Goal: Task Accomplishment & Management: Complete application form

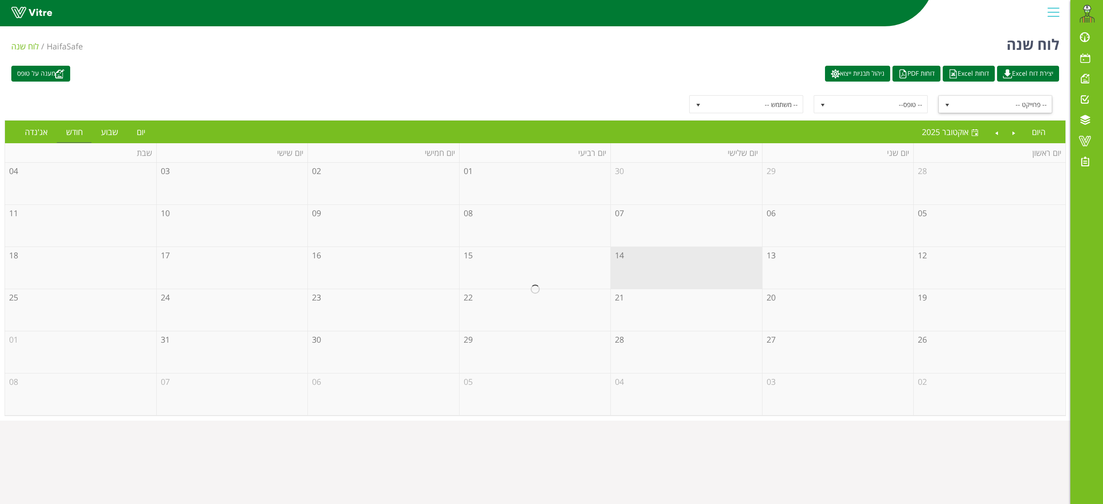
click at [944, 106] on span "select" at bounding box center [947, 104] width 7 height 7
click at [1012, 172] on li "מעבר הזמנה ומוצר" at bounding box center [996, 167] width 112 height 15
click at [988, 103] on span "מעבר הזמנה ומוצר" at bounding box center [1003, 104] width 97 height 16
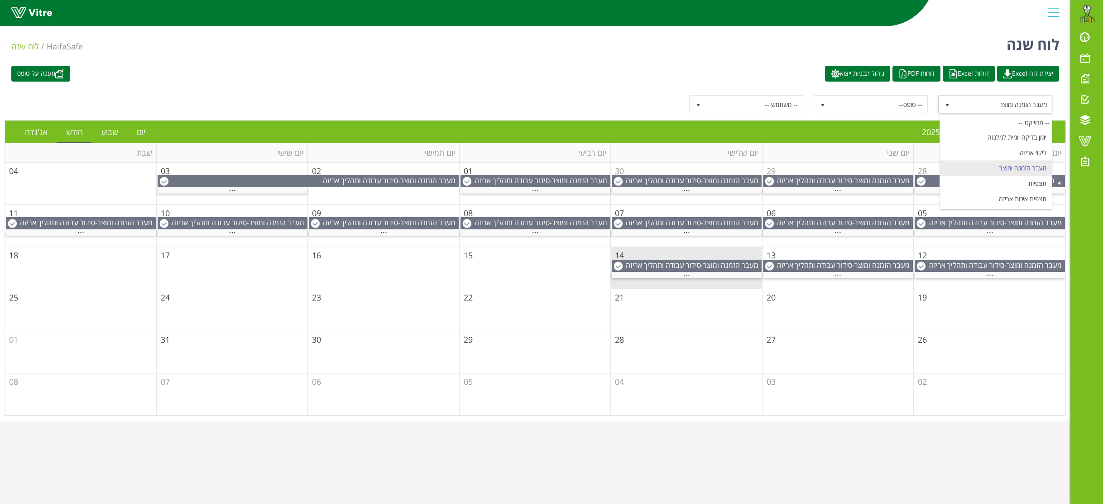
click at [1015, 169] on li "מעבר הזמנה ומוצר" at bounding box center [996, 167] width 112 height 15
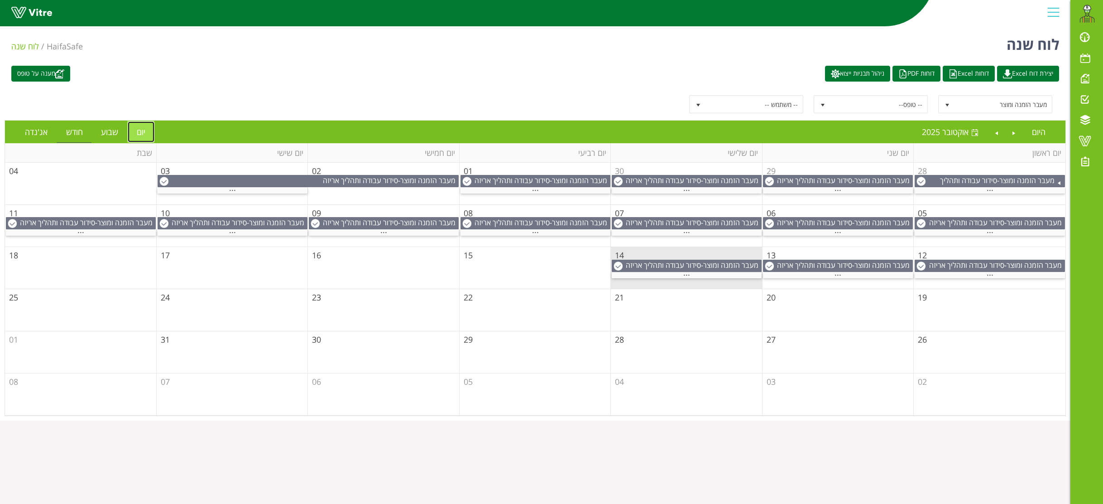
click at [138, 127] on link "יום" at bounding box center [141, 131] width 27 height 21
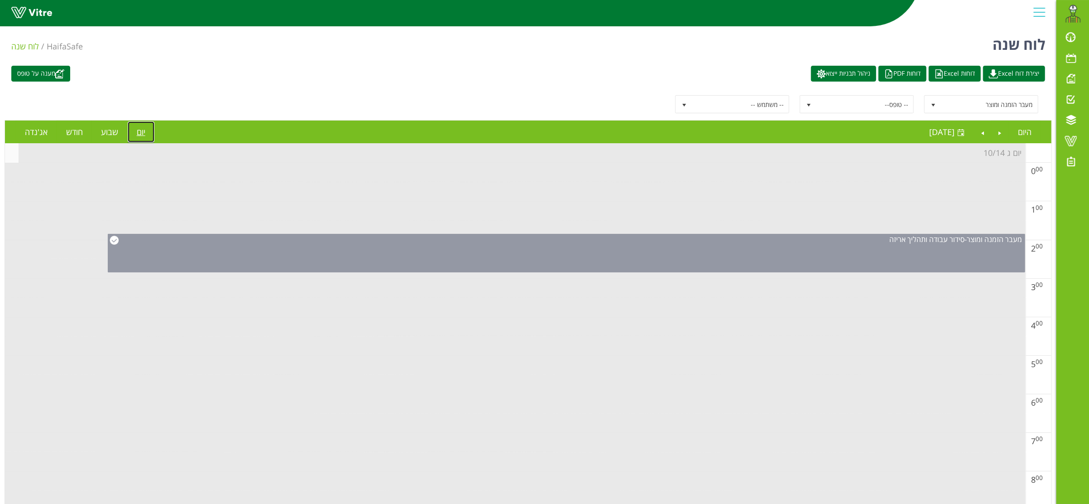
click at [782, 257] on div "מעבר הזמנה ומוצר - סידור עבודה ותהליך אריזה" at bounding box center [567, 253] width 918 height 38
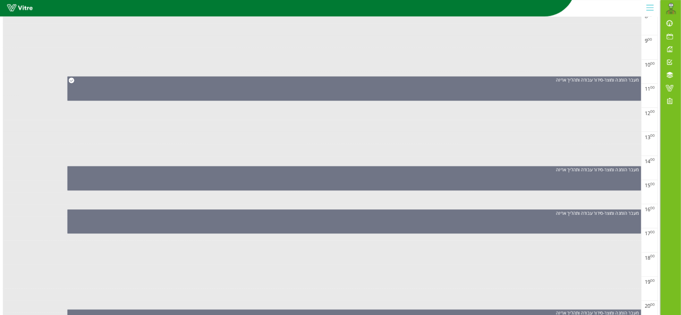
scroll to position [598, 0]
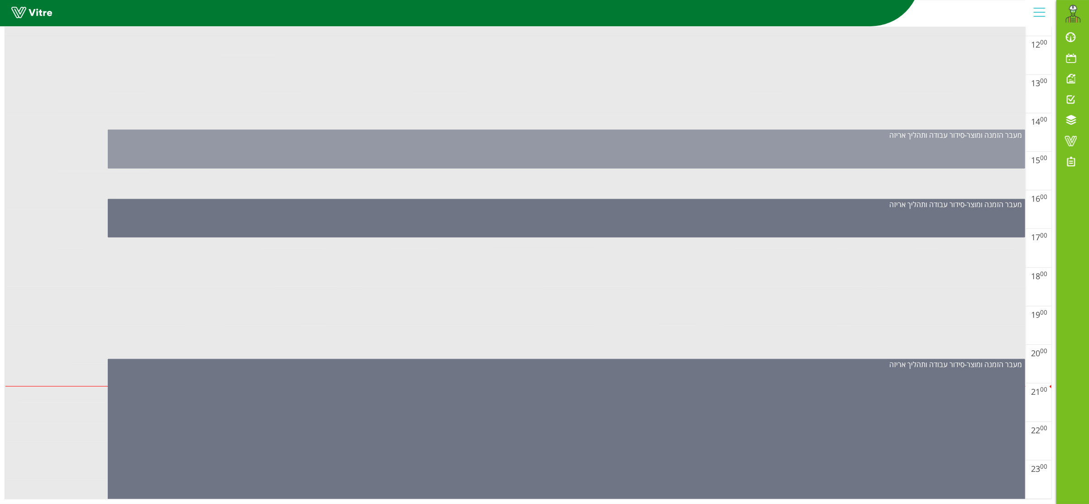
click at [632, 146] on div "מעבר הזמנה ומוצר - סידור עבודה ותהליך אריזה" at bounding box center [567, 149] width 918 height 39
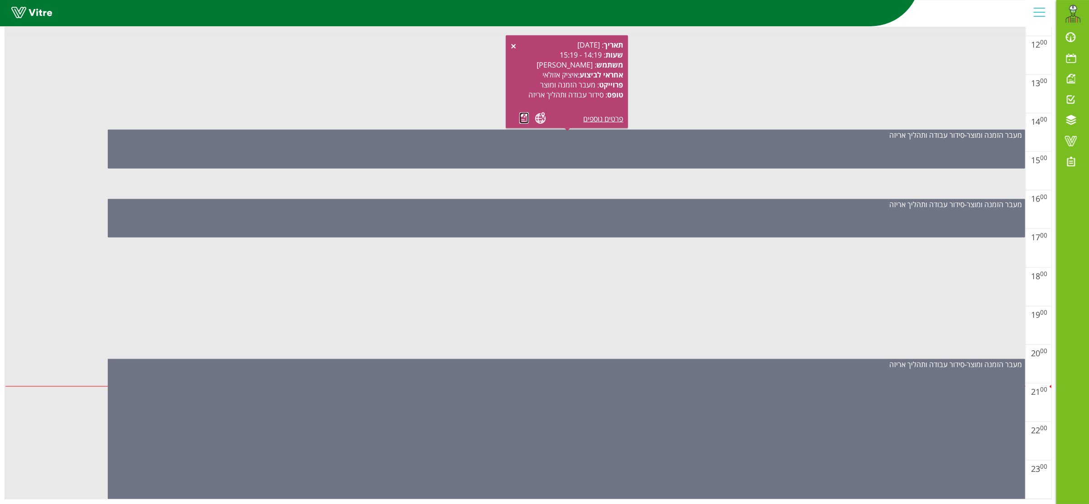
click at [525, 112] on link at bounding box center [525, 117] width 10 height 11
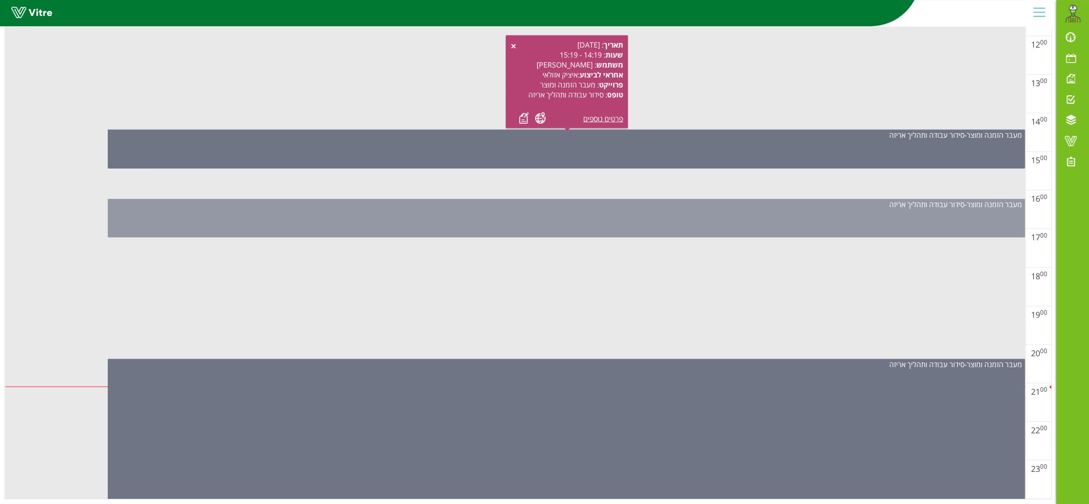
click at [569, 204] on div "מעבר הזמנה ומוצר - סידור עבודה ותהליך אריזה" at bounding box center [567, 218] width 918 height 38
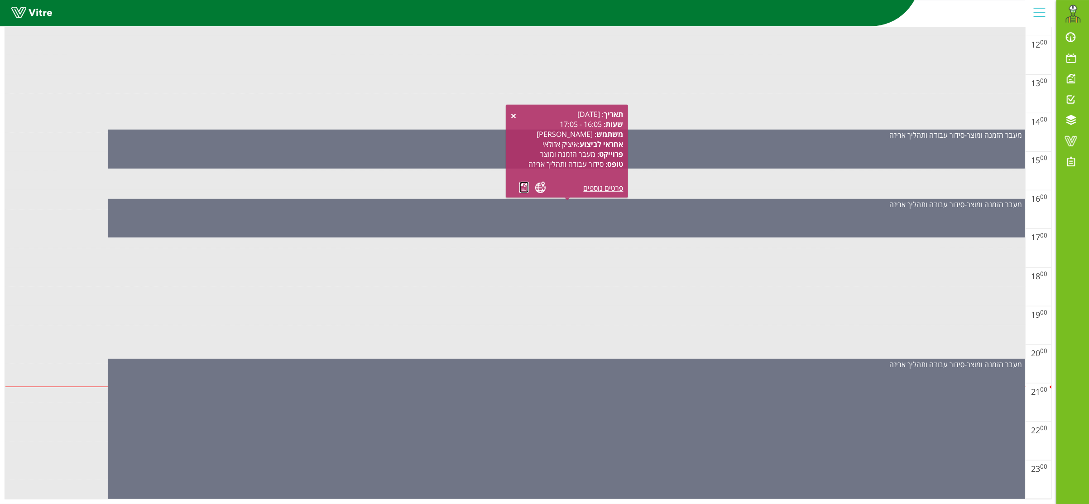
click at [523, 182] on link at bounding box center [525, 187] width 10 height 11
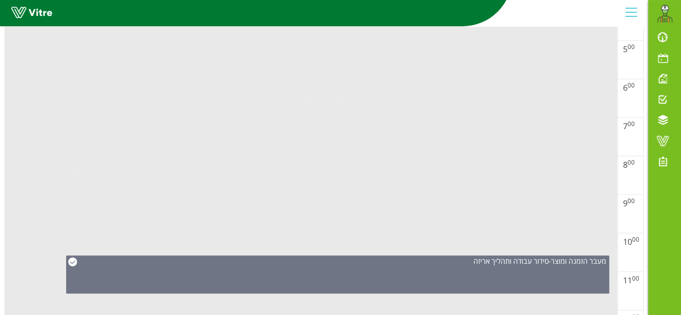
scroll to position [32, 0]
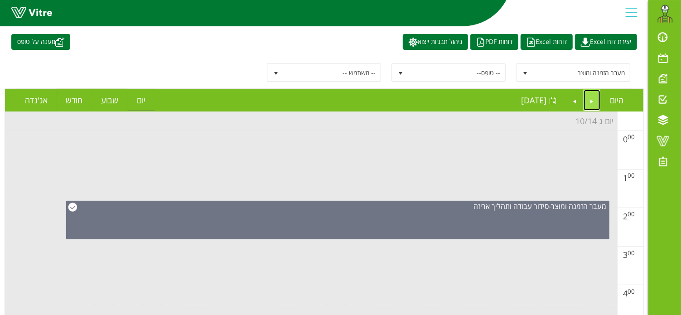
click at [591, 100] on link "Previous" at bounding box center [591, 100] width 17 height 21
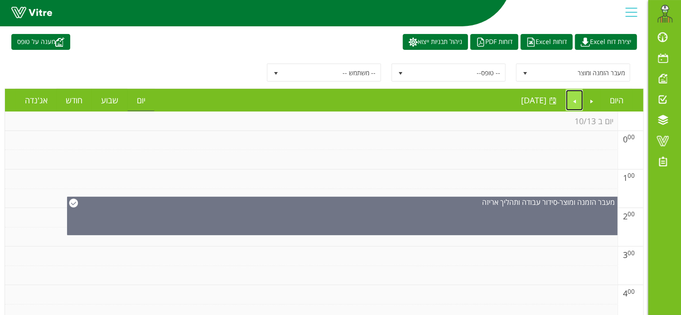
click at [576, 96] on link "Next" at bounding box center [574, 100] width 17 height 21
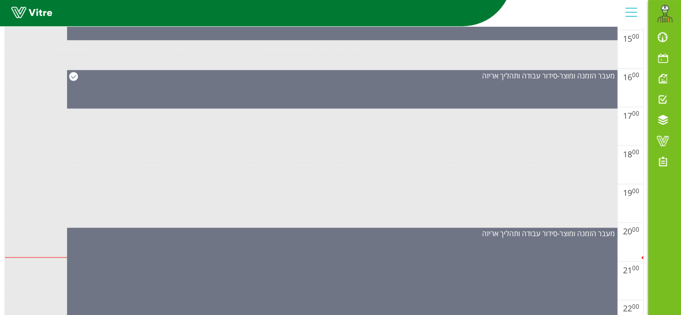
scroll to position [767, 0]
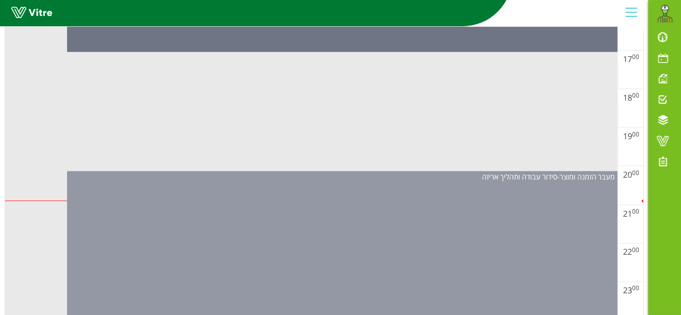
click at [362, 204] on div "מעבר הזמנה ומוצר - סידור עבודה ותהליך אריזה" at bounding box center [342, 243] width 551 height 145
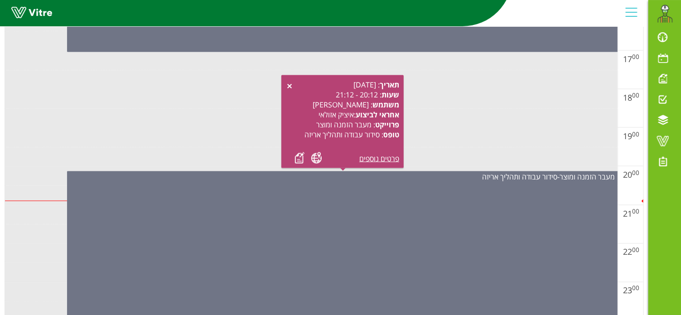
click at [293, 155] on div "תאריך : 14.10.2025 שעות : 20:12 - 21:12 משתמש : כפיר פנינין אחראי לביצוע : איצי…" at bounding box center [342, 122] width 113 height 84
click at [303, 158] on link at bounding box center [300, 157] width 10 height 11
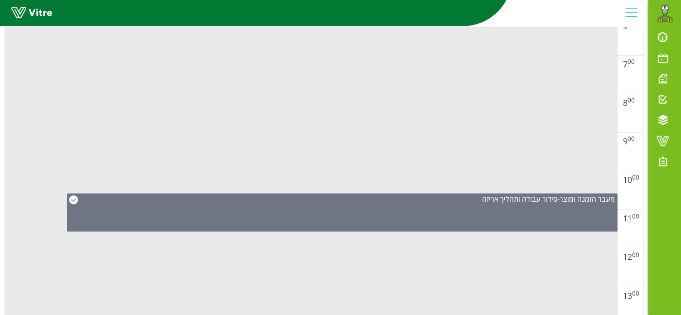
scroll to position [0, 0]
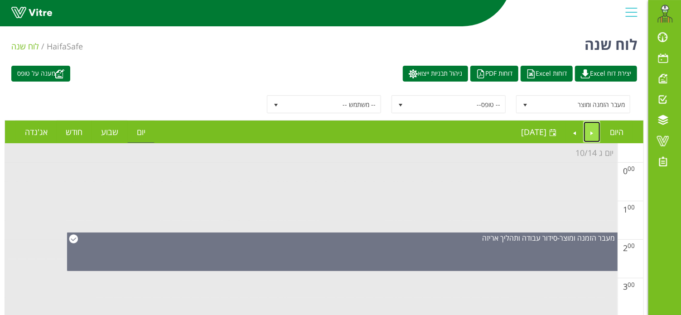
click at [591, 133] on link "Previous" at bounding box center [591, 131] width 17 height 21
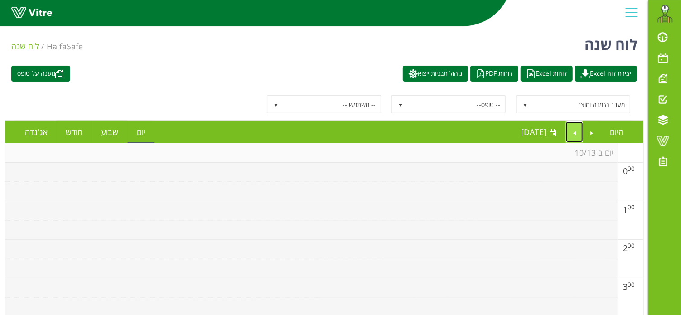
click at [580, 132] on link "Next" at bounding box center [574, 131] width 17 height 21
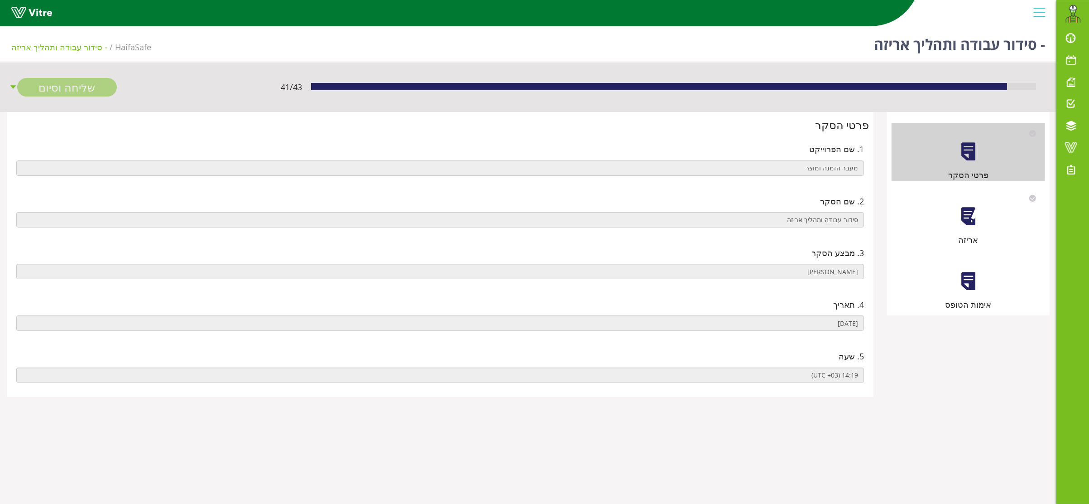
click at [961, 216] on div at bounding box center [968, 216] width 20 height 20
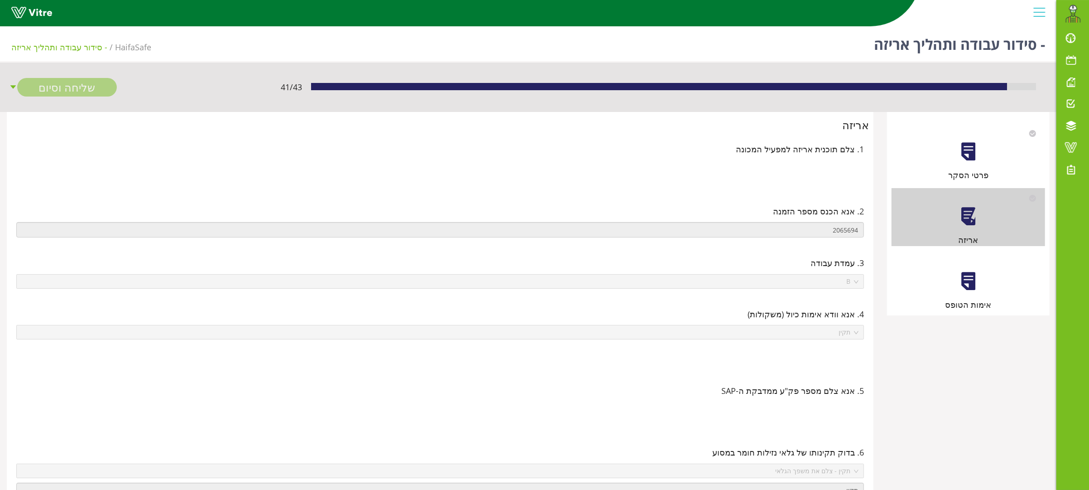
click at [973, 269] on div "אימות הטופס" at bounding box center [969, 282] width 154 height 58
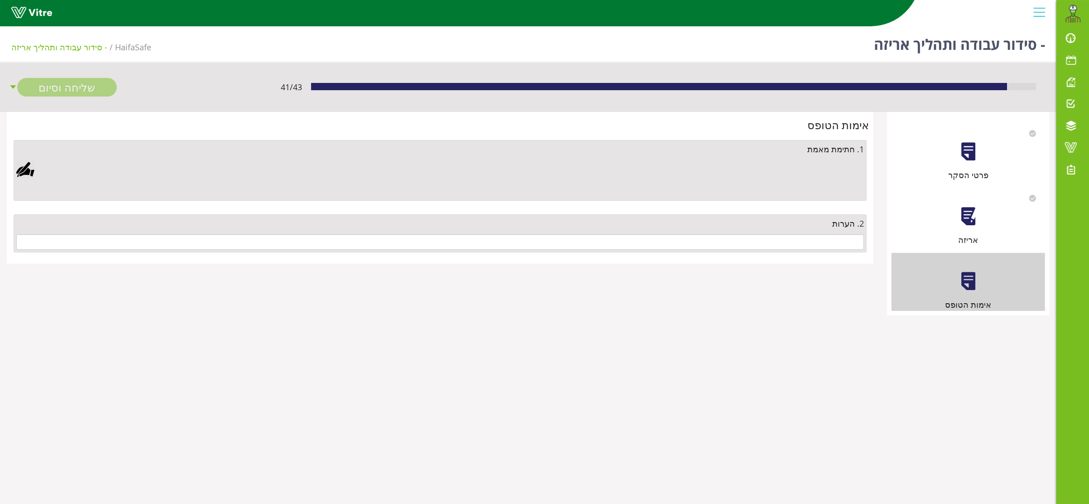
drag, startPoint x: 780, startPoint y: 231, endPoint x: 787, endPoint y: 248, distance: 18.7
click at [781, 231] on div "2. הערות" at bounding box center [440, 233] width 853 height 38
click at [787, 248] on input "text" at bounding box center [440, 241] width 848 height 15
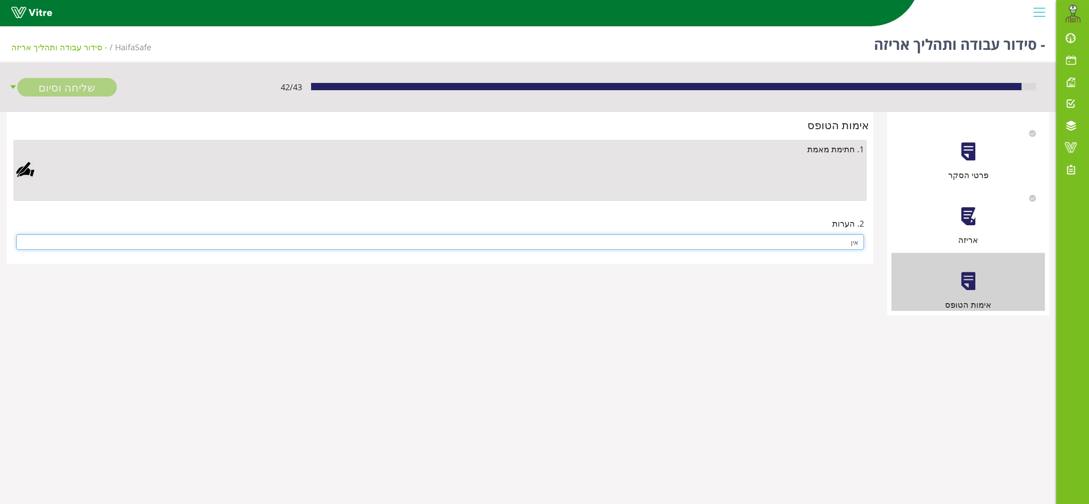
type input "אין"
click at [20, 169] on div at bounding box center [25, 169] width 18 height 18
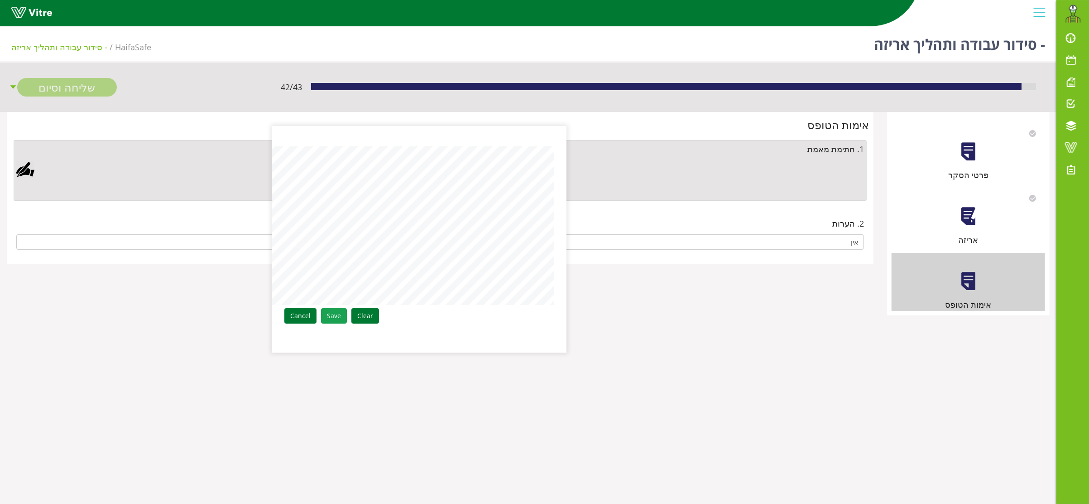
click at [335, 312] on link "Save" at bounding box center [334, 315] width 26 height 15
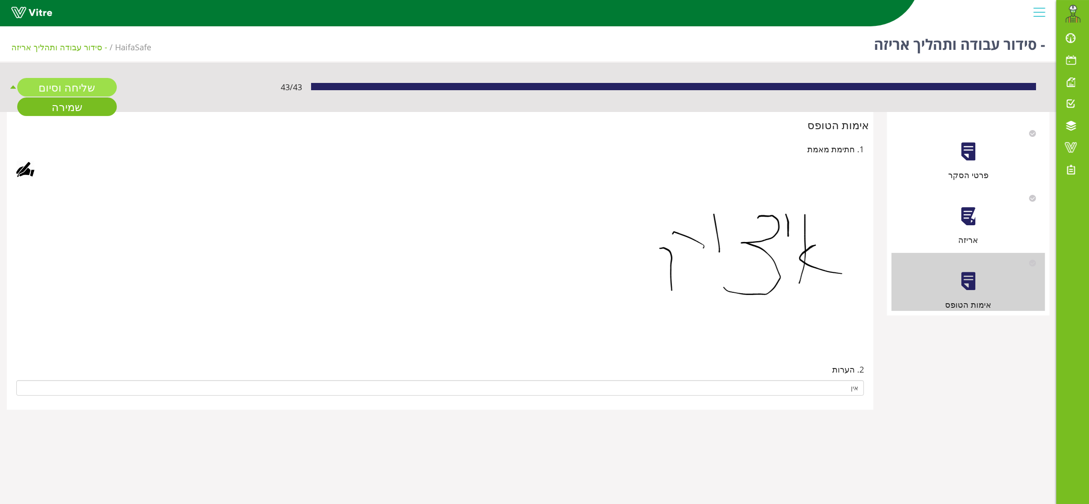
click at [61, 81] on link "שליחה וסיום" at bounding box center [67, 87] width 100 height 19
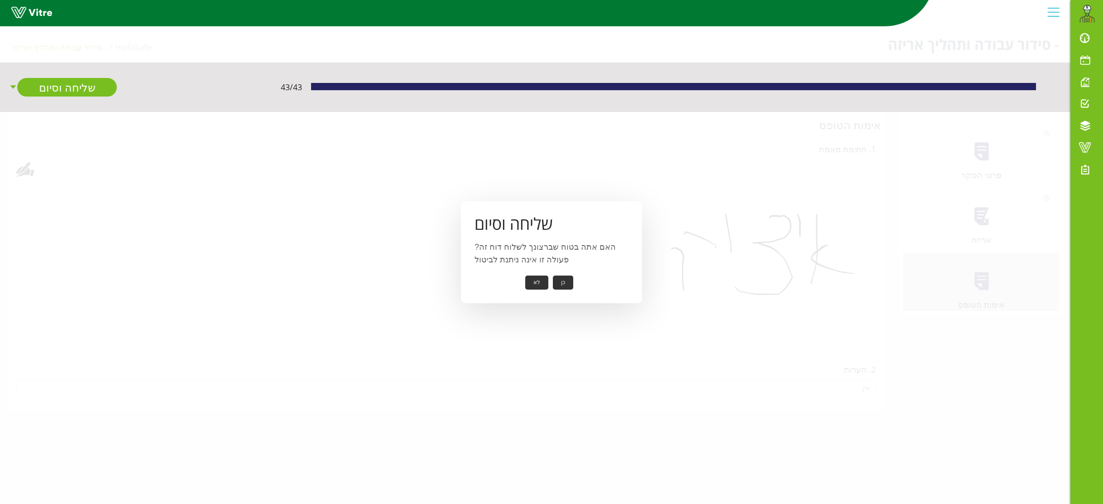
click at [560, 284] on button "כן" at bounding box center [563, 282] width 20 height 14
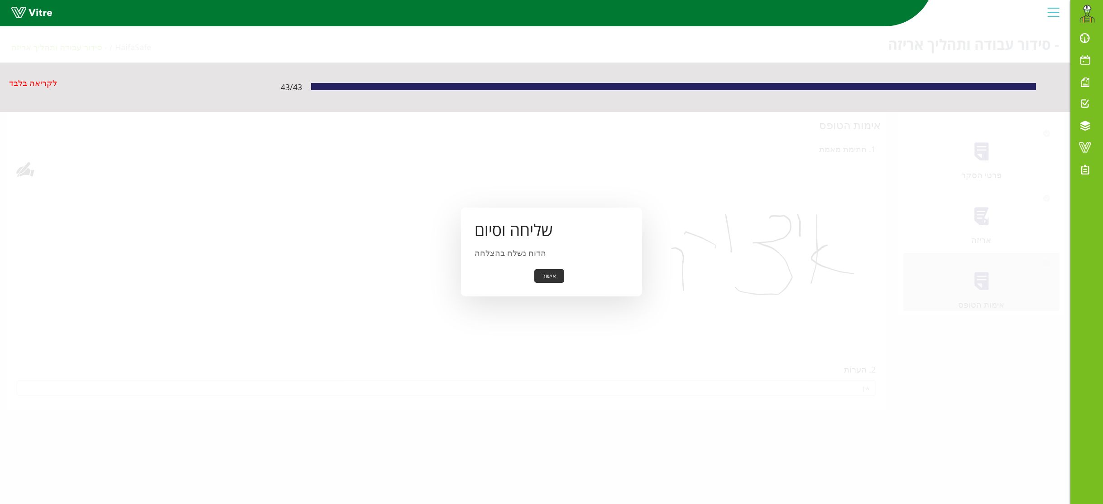
click at [560, 273] on button "אישור" at bounding box center [549, 276] width 30 height 14
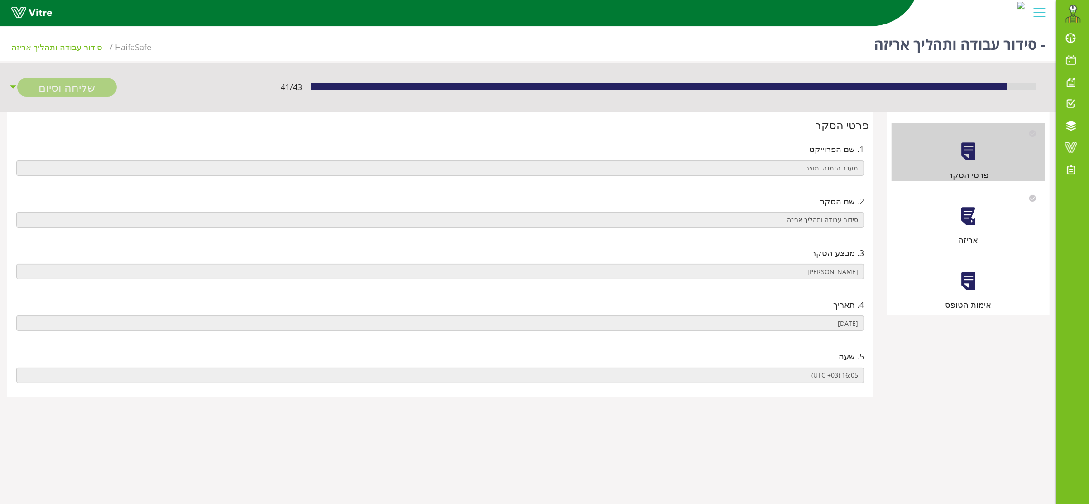
click at [973, 221] on div at bounding box center [968, 216] width 20 height 20
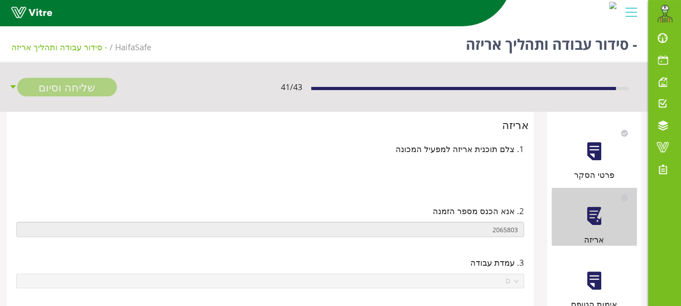
click at [596, 276] on div at bounding box center [594, 281] width 20 height 20
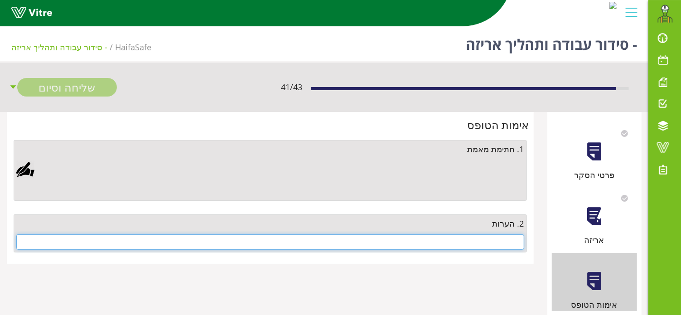
click at [480, 241] on input "text" at bounding box center [270, 241] width 508 height 15
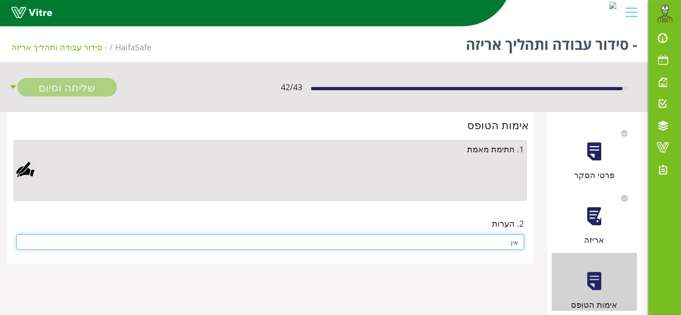
type input "אין"
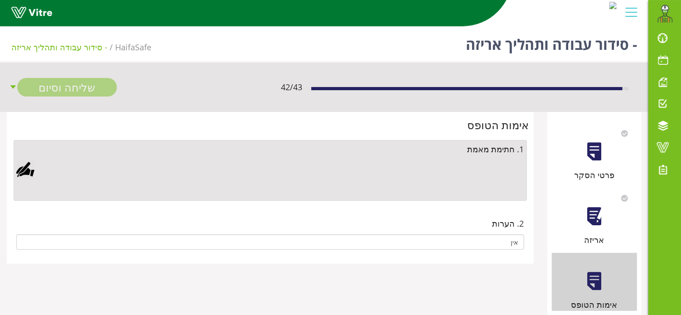
click at [20, 168] on div at bounding box center [25, 169] width 18 height 18
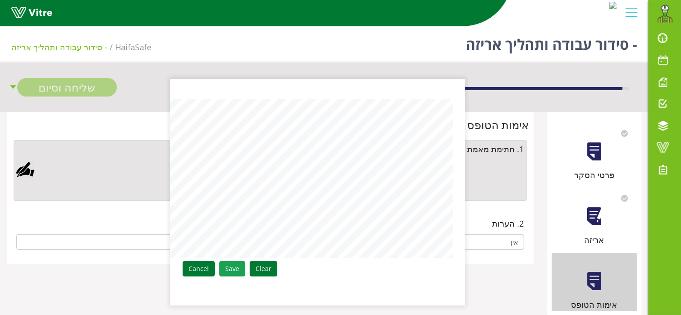
click at [227, 266] on link "Save" at bounding box center [232, 268] width 26 height 15
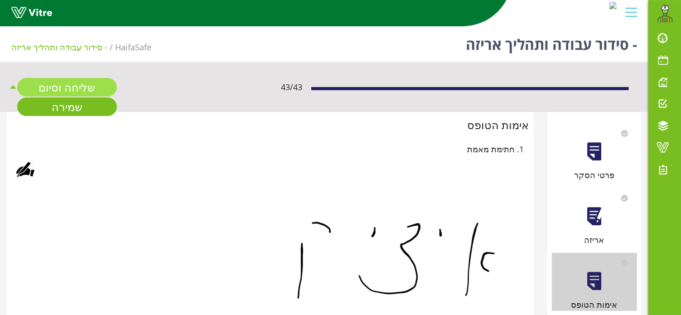
click at [70, 84] on link "שליחה וסיום" at bounding box center [67, 87] width 100 height 19
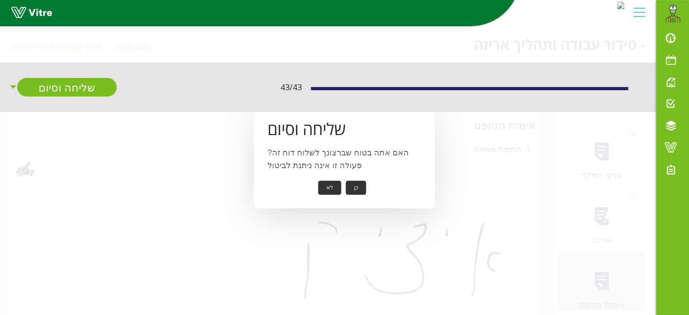
click at [362, 182] on button "כן" at bounding box center [356, 188] width 20 height 14
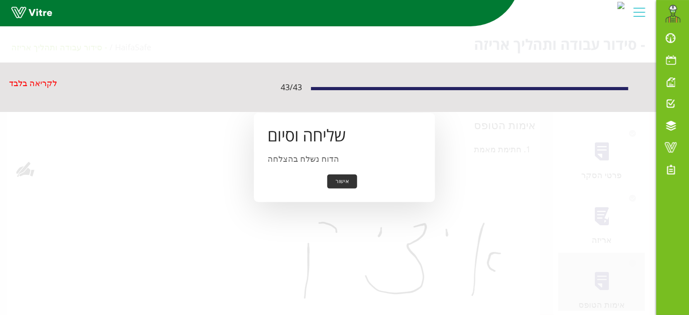
click at [345, 180] on button "אישור" at bounding box center [342, 181] width 30 height 14
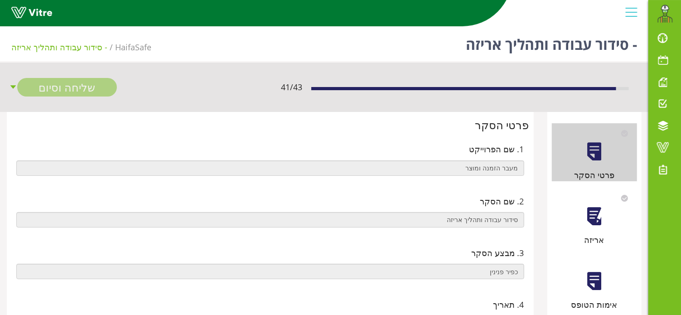
click at [593, 210] on div at bounding box center [594, 216] width 20 height 20
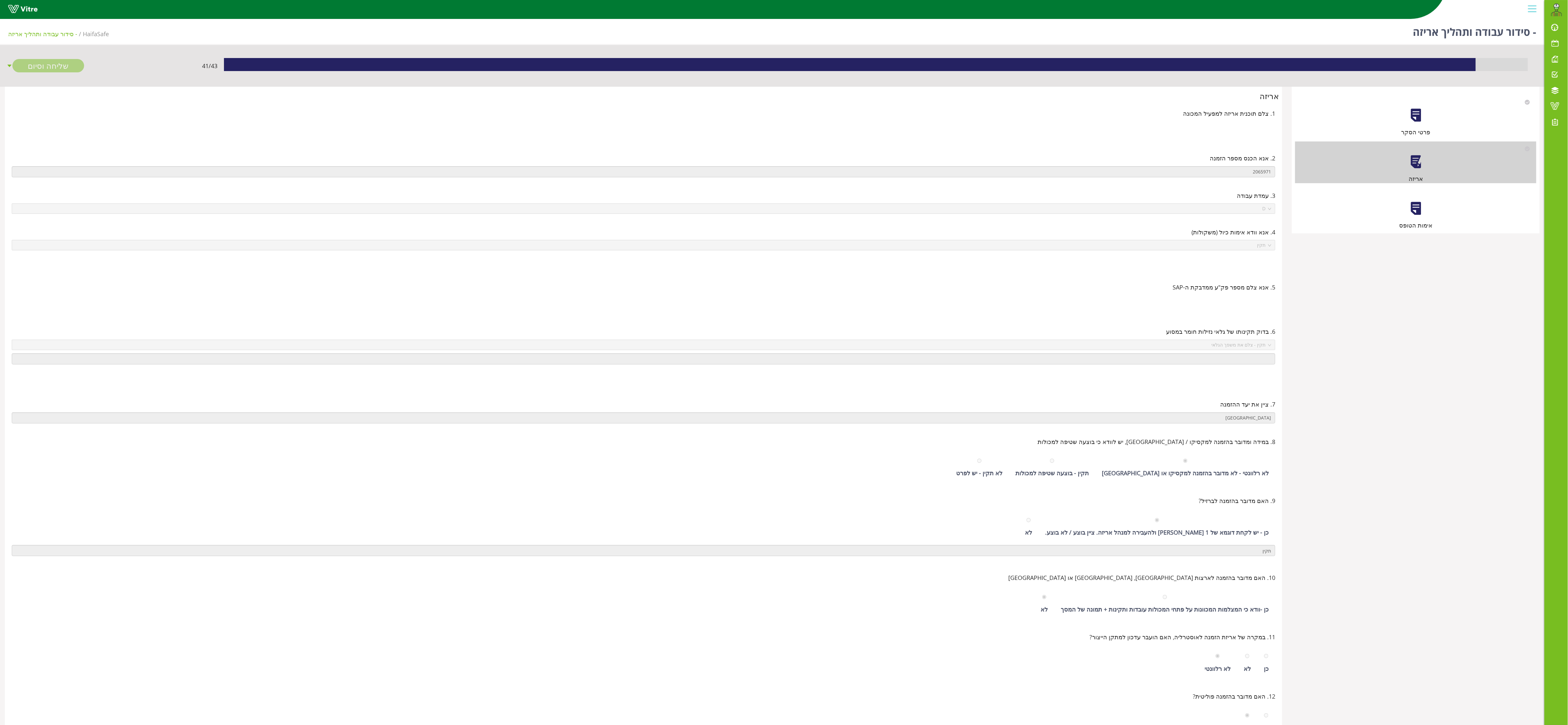
click at [489, 208] on div "אימות הטופס" at bounding box center [1415, 209] width 241 height 42
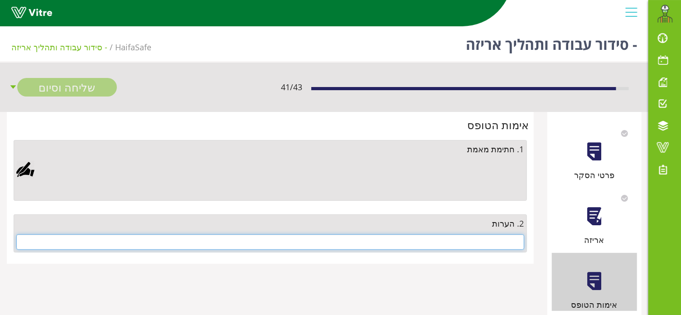
click at [493, 245] on input "text" at bounding box center [270, 241] width 508 height 15
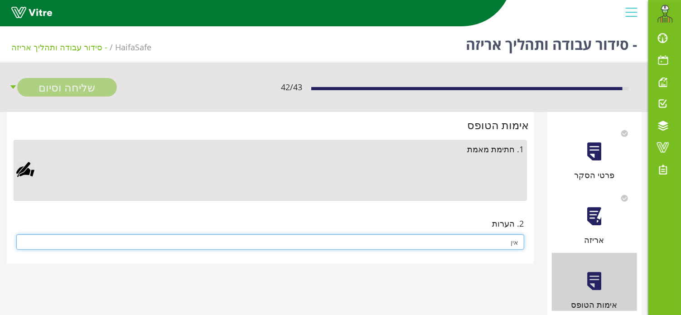
type input "אין"
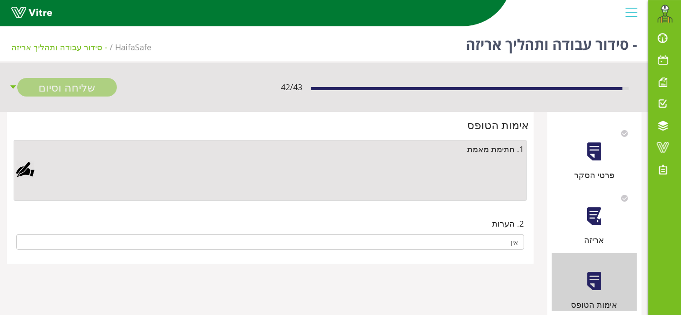
click at [26, 170] on div at bounding box center [25, 169] width 18 height 18
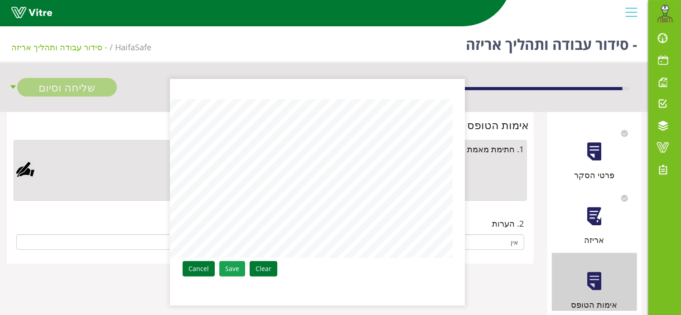
click at [230, 265] on link "Save" at bounding box center [232, 268] width 26 height 15
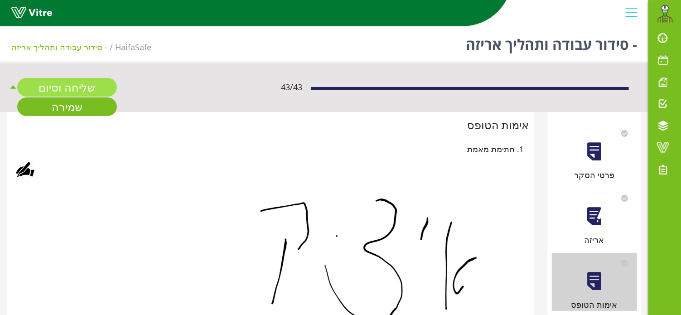
click at [58, 87] on link "שליחה וסיום" at bounding box center [67, 87] width 100 height 19
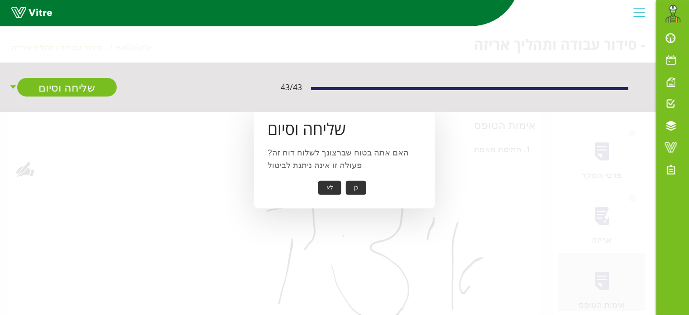
click at [356, 186] on button "כן" at bounding box center [356, 188] width 20 height 14
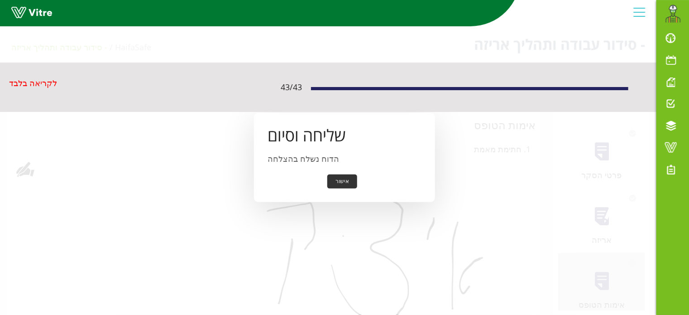
click at [341, 179] on button "אישור" at bounding box center [342, 181] width 30 height 14
